Goal: Information Seeking & Learning: Learn about a topic

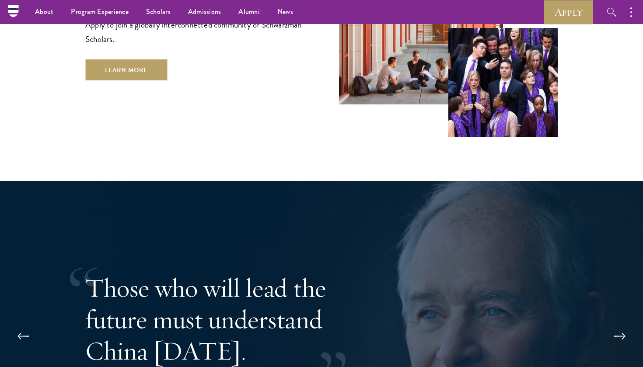
scroll to position [1491, 0]
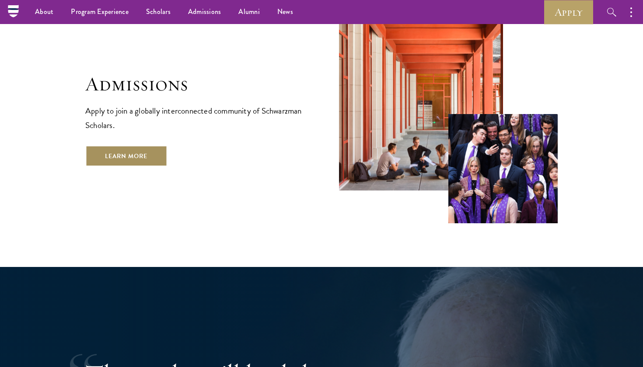
click at [137, 146] on link "Learn More" at bounding box center [126, 156] width 82 height 21
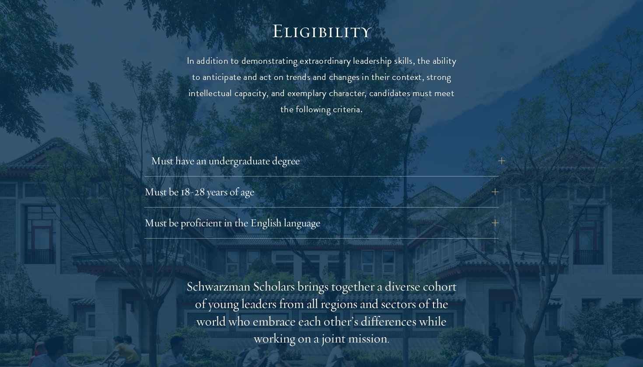
scroll to position [1145, 0]
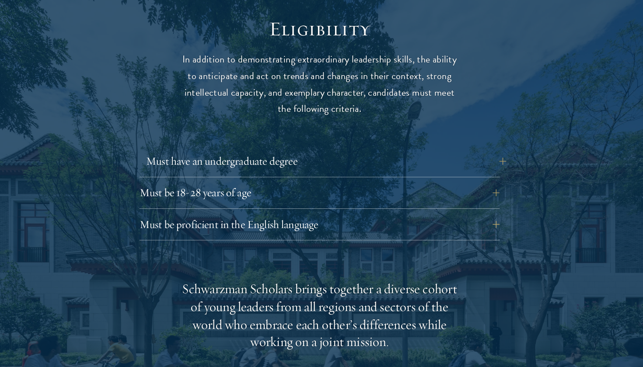
click at [420, 154] on button "Must have an undergraduate degree" at bounding box center [328, 164] width 354 height 21
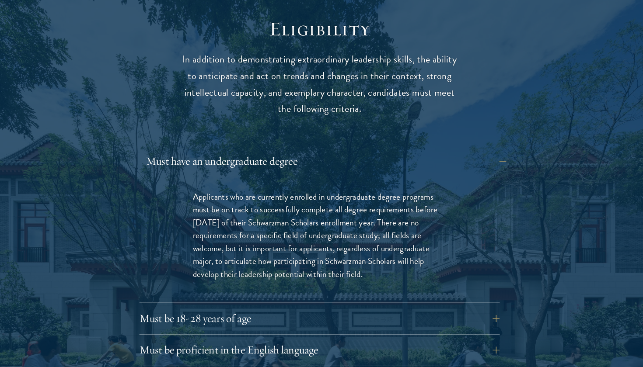
scroll to position [1055, 0]
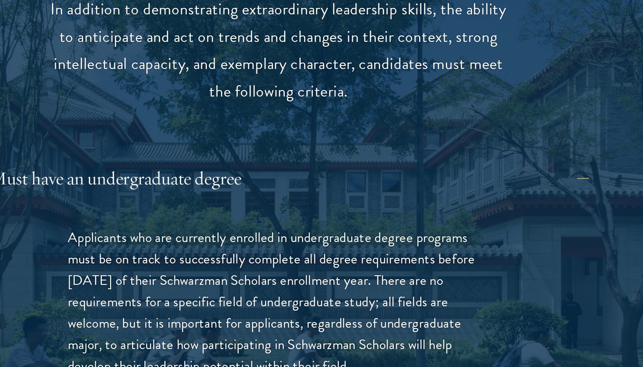
click at [252, 244] on button "Must have an undergraduate degree" at bounding box center [328, 254] width 354 height 21
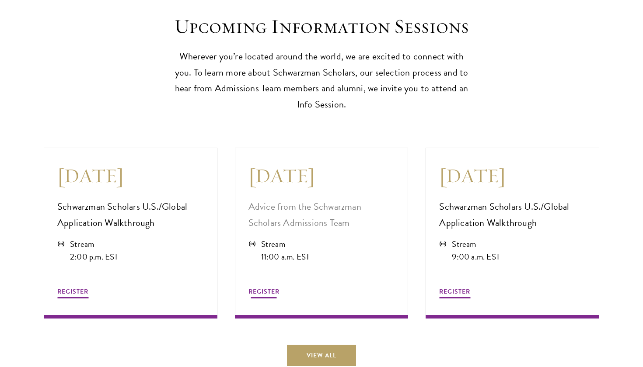
scroll to position [2310, 0]
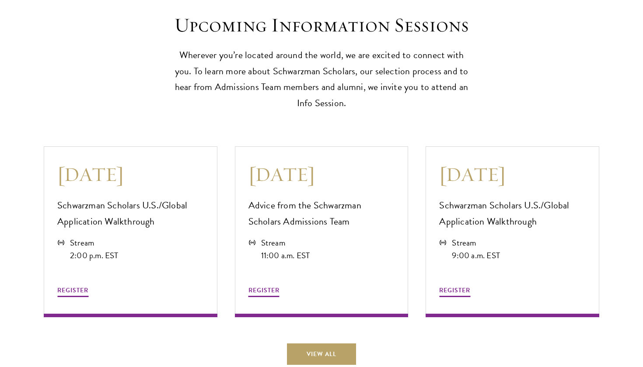
click at [67, 305] on div "August 21 Schwarzman Scholars U.S./Global Application Walkthrough Stream 2:00 p…" at bounding box center [130, 232] width 191 height 189
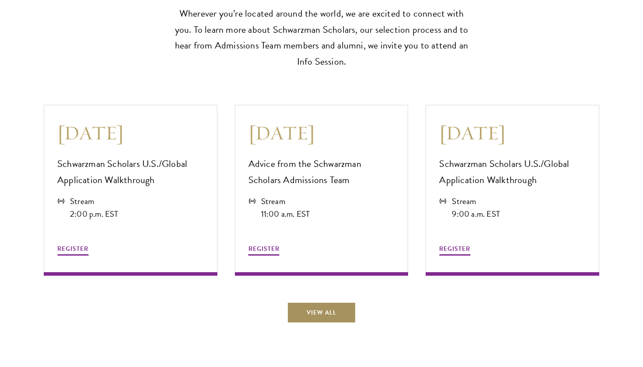
click at [312, 302] on link "View All" at bounding box center [321, 312] width 69 height 21
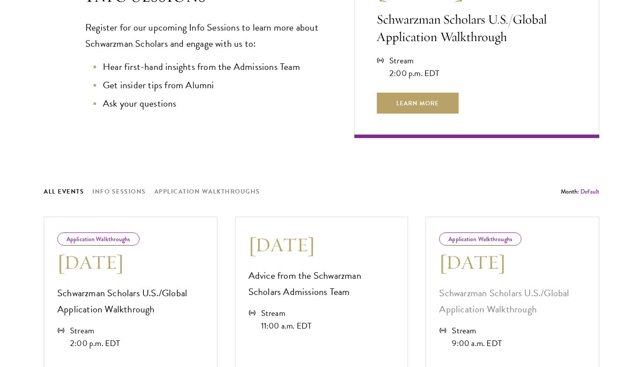
scroll to position [405, 0]
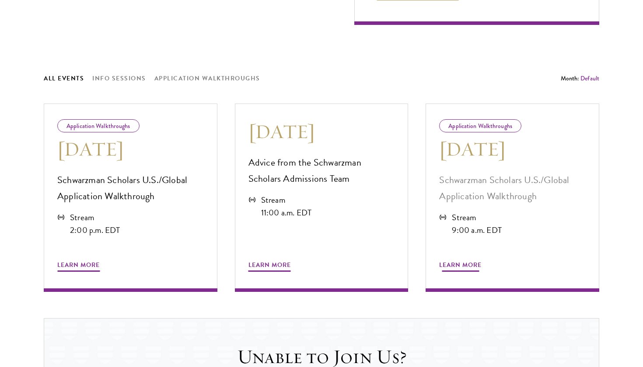
click at [472, 267] on span "Learn More" at bounding box center [460, 267] width 42 height 14
